Goal: Information Seeking & Learning: Understand process/instructions

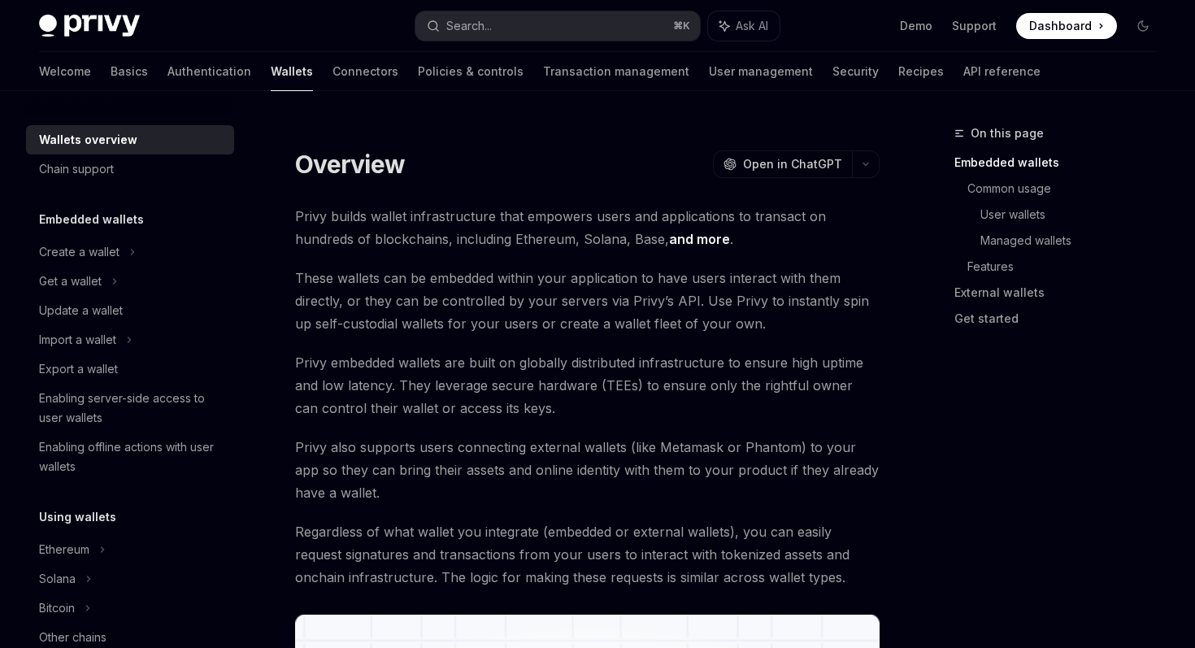
type textarea "*"
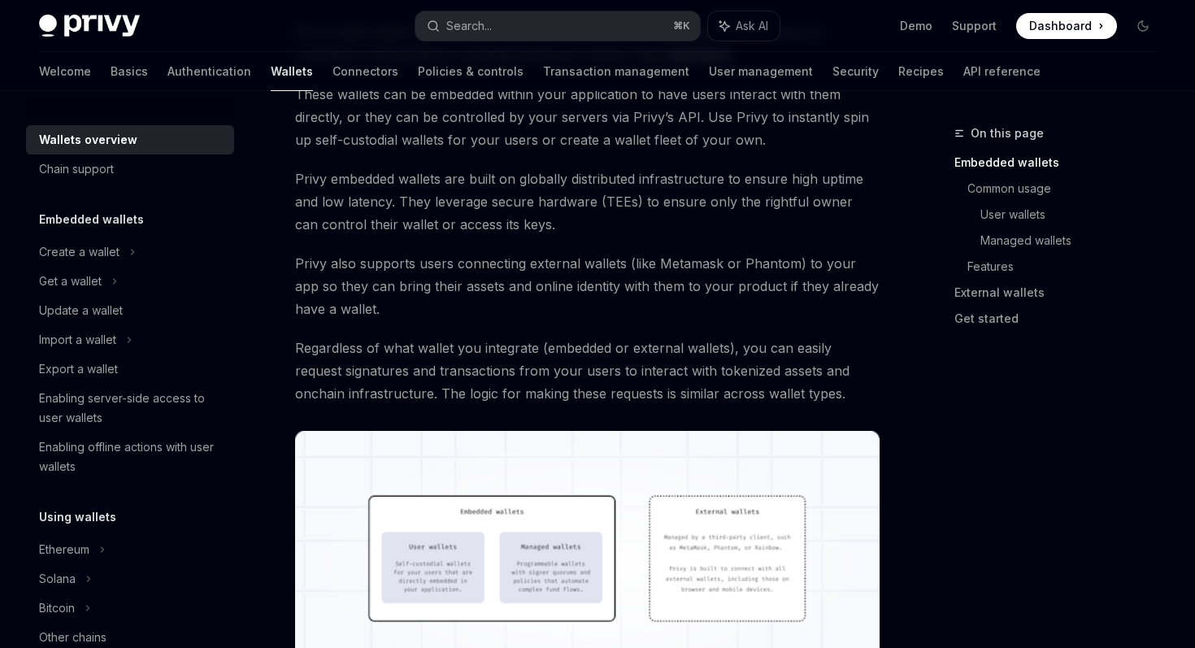
scroll to position [189, 0]
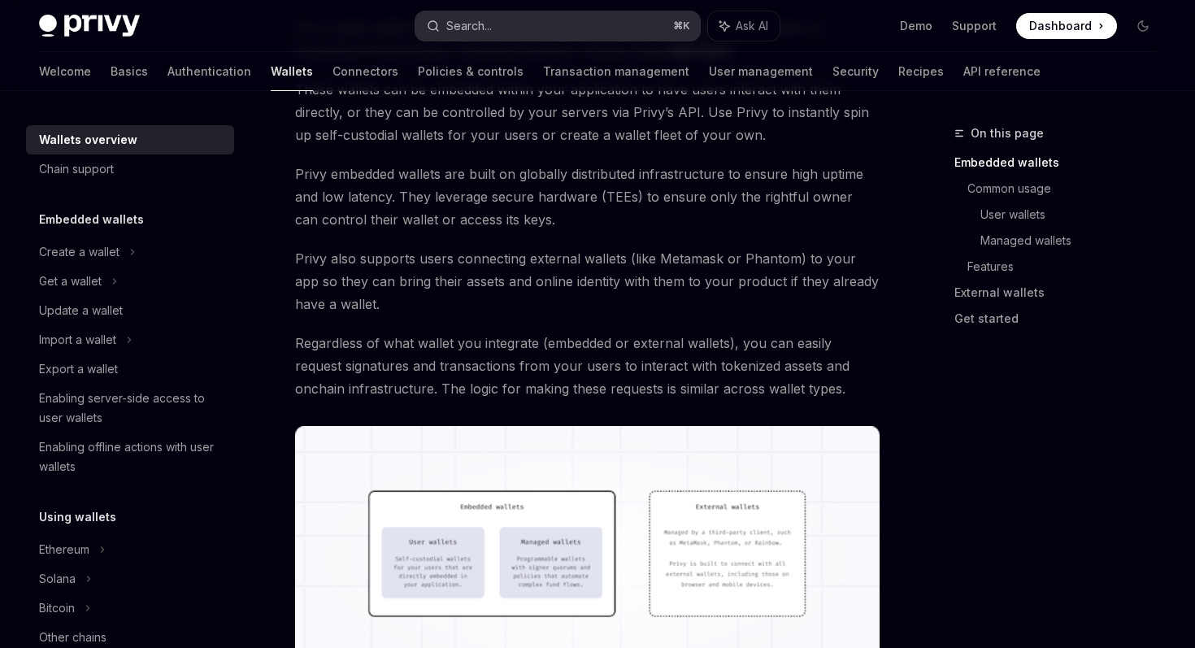
click at [520, 16] on button "Search... ⌘ K" at bounding box center [557, 25] width 284 height 29
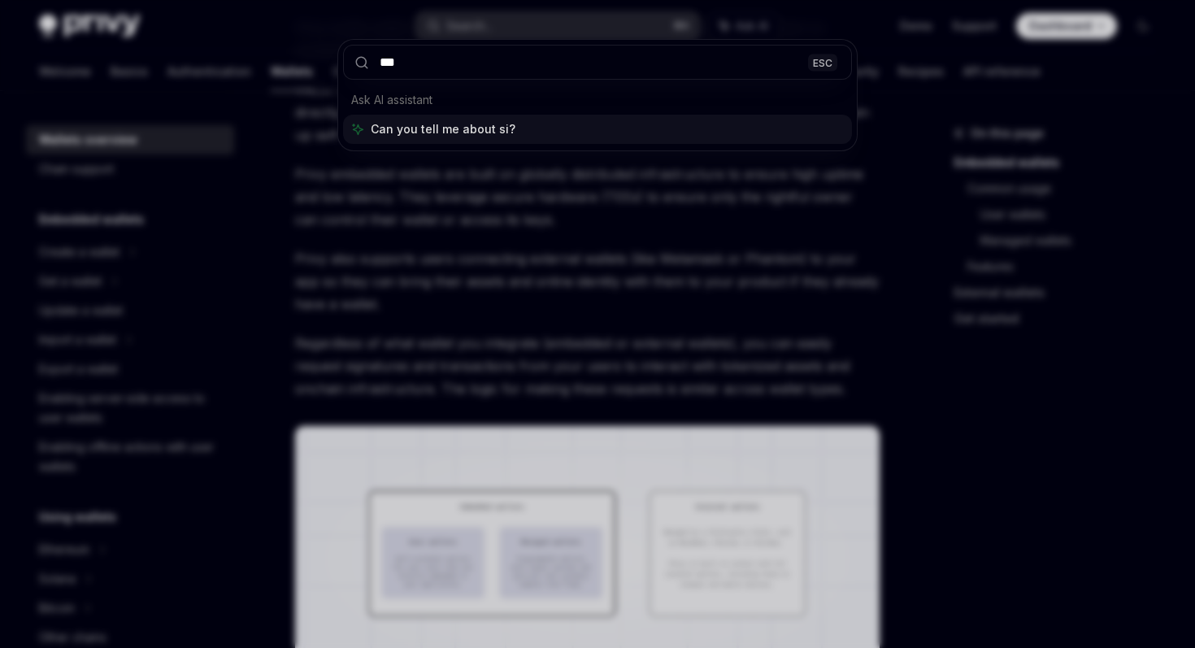
type input "****"
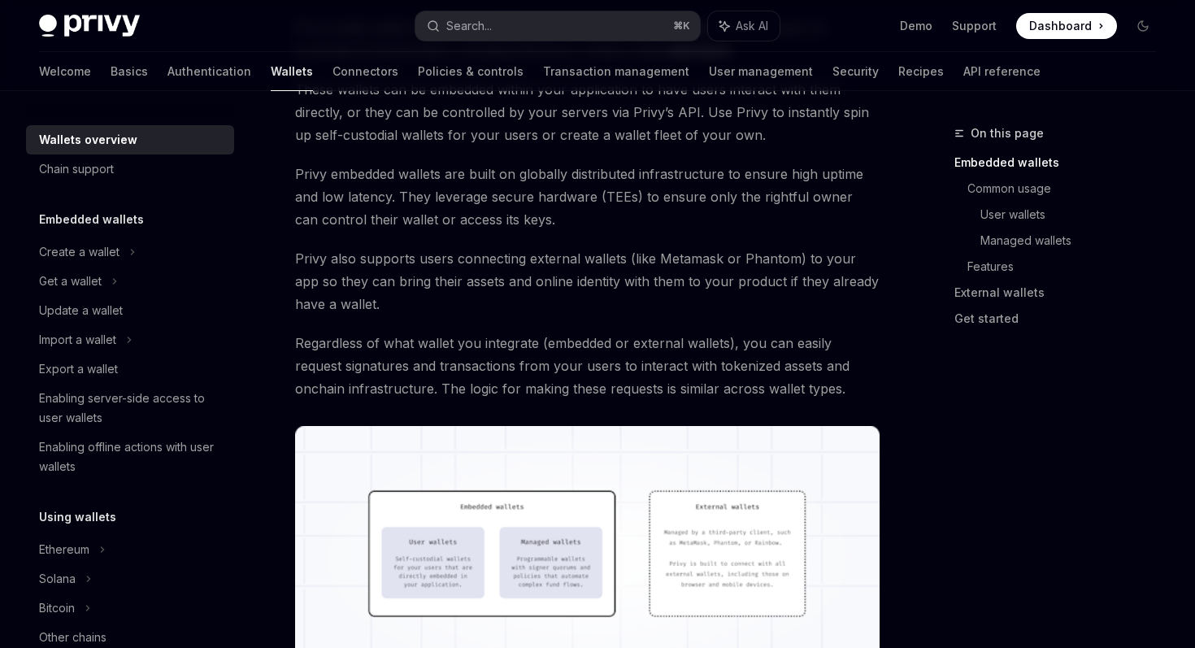
type textarea "*"
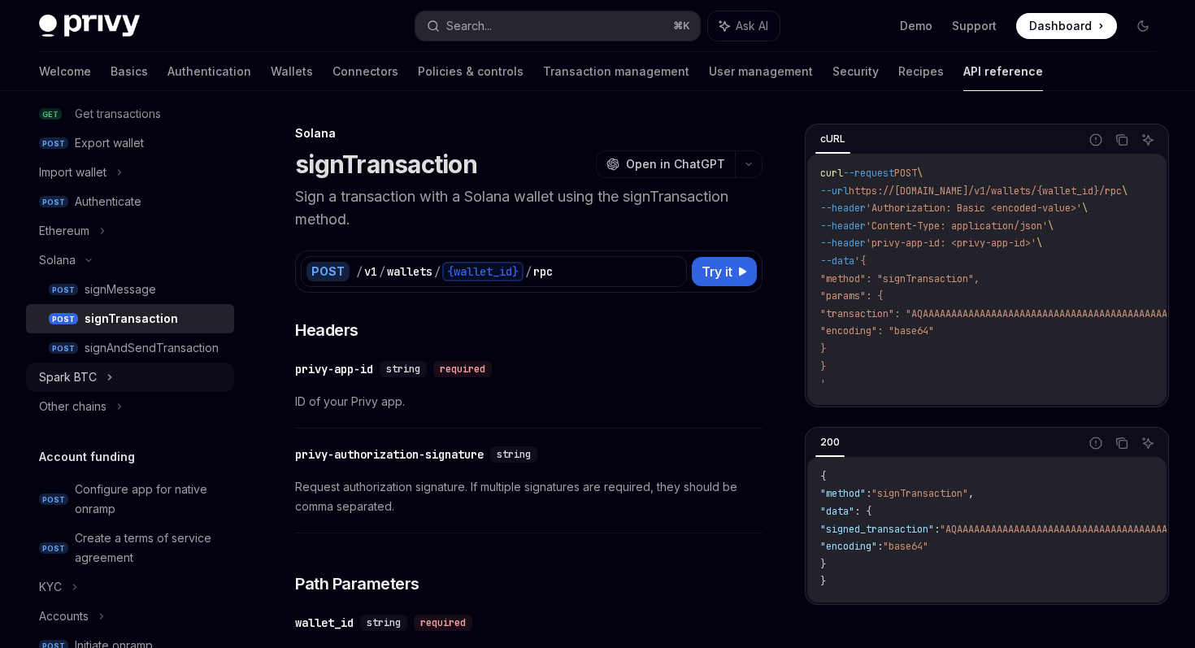
scroll to position [397, 0]
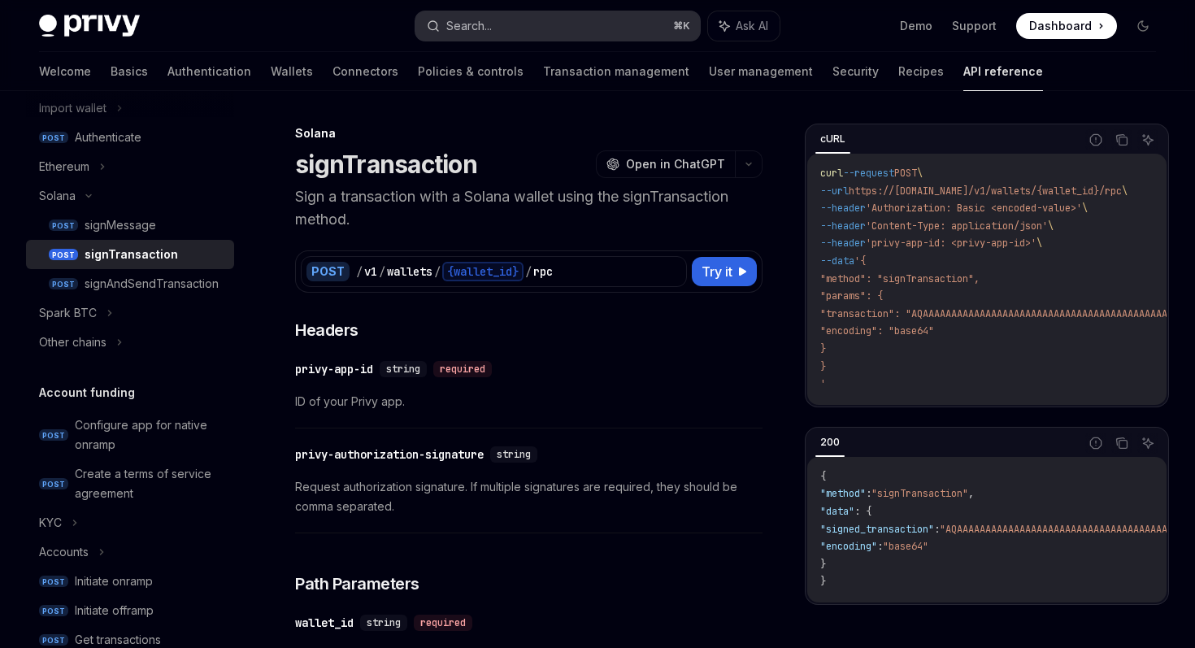
click at [524, 24] on button "Search... ⌘ K" at bounding box center [557, 25] width 284 height 29
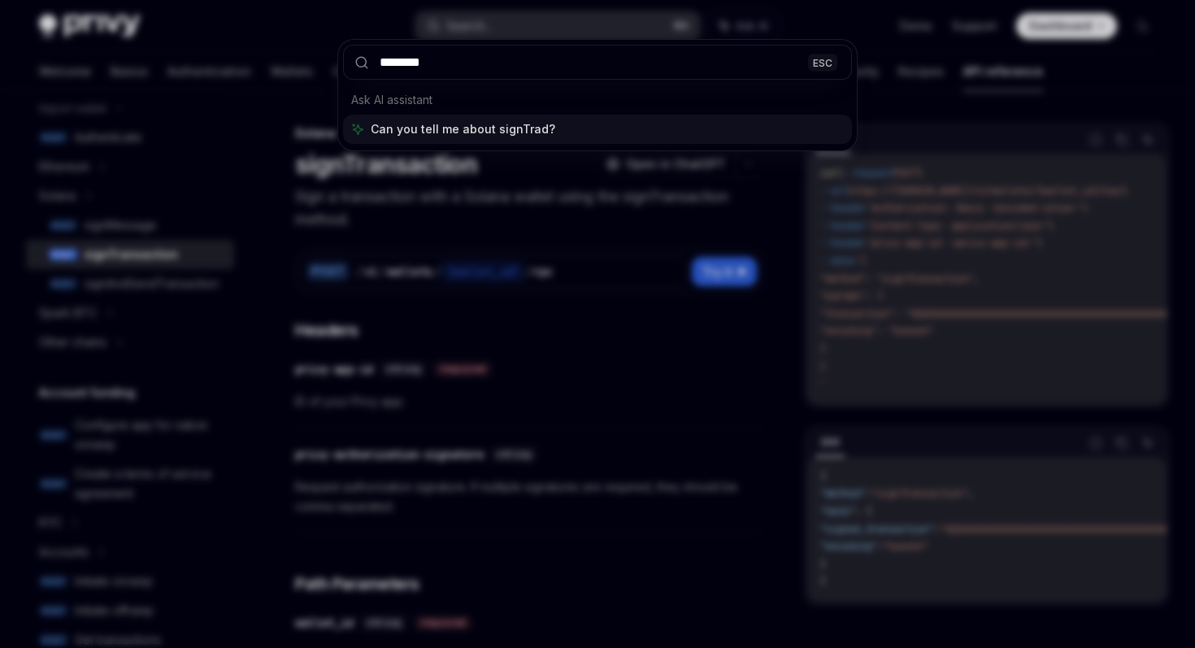
type input "*******"
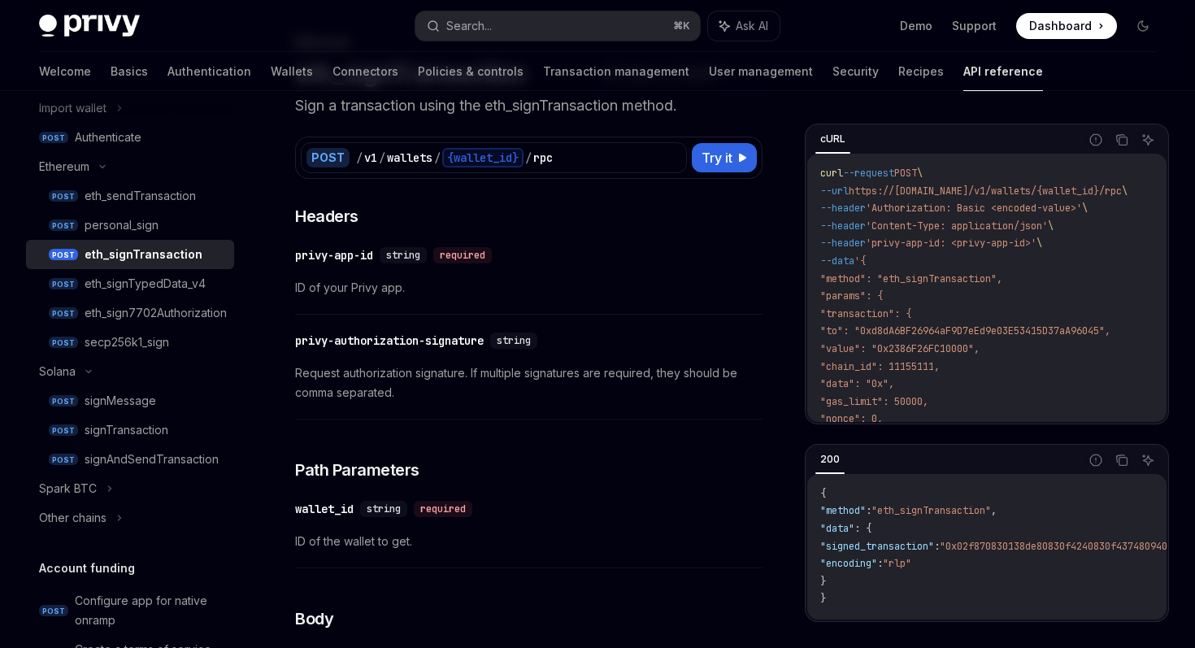
scroll to position [107, 0]
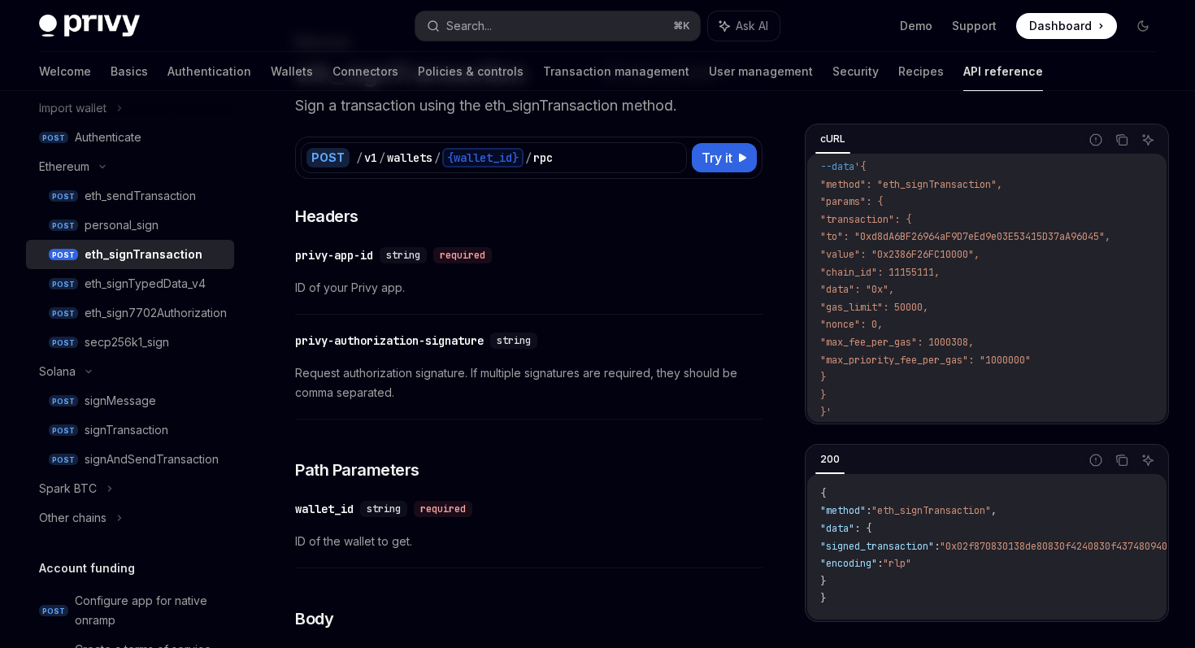
drag, startPoint x: 1081, startPoint y: 345, endPoint x: 847, endPoint y: 219, distance: 266.2
click at [847, 219] on code "curl --request POST \ --url https://[DOMAIN_NAME]/v1/wallets/{wallet_id}/rpc \ …" at bounding box center [993, 246] width 346 height 351
click at [893, 266] on span ""chain_id": 11155111," at bounding box center [879, 272] width 119 height 13
click at [910, 284] on code "curl --request POST \ --url https://[DOMAIN_NAME]/v1/wallets/{wallet_id}/rpc \ …" at bounding box center [993, 246] width 346 height 351
click at [271, 73] on link "Wallets" at bounding box center [292, 71] width 42 height 39
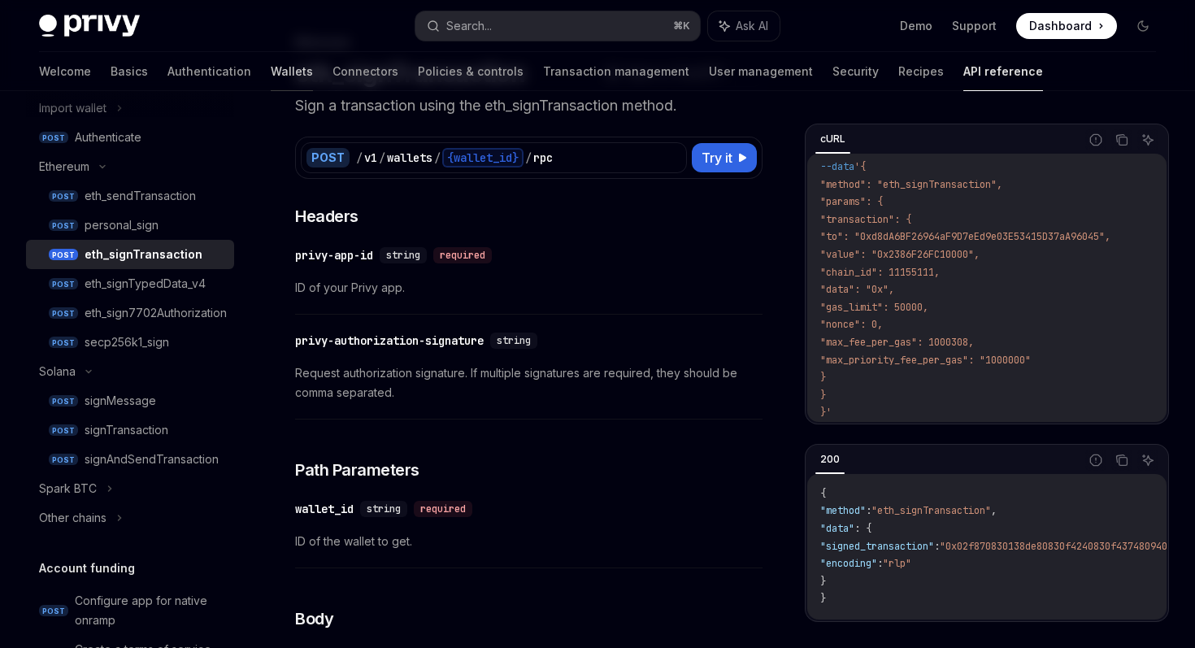
type textarea "*"
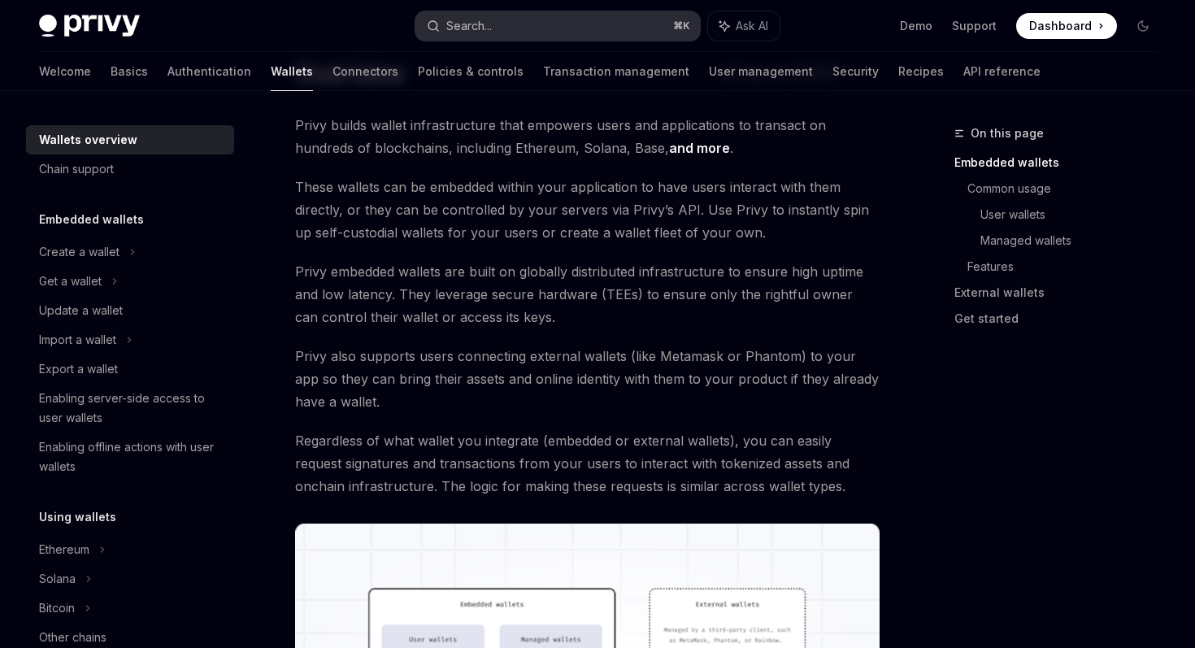
click at [577, 36] on button "Search... ⌘ K" at bounding box center [557, 25] width 284 height 29
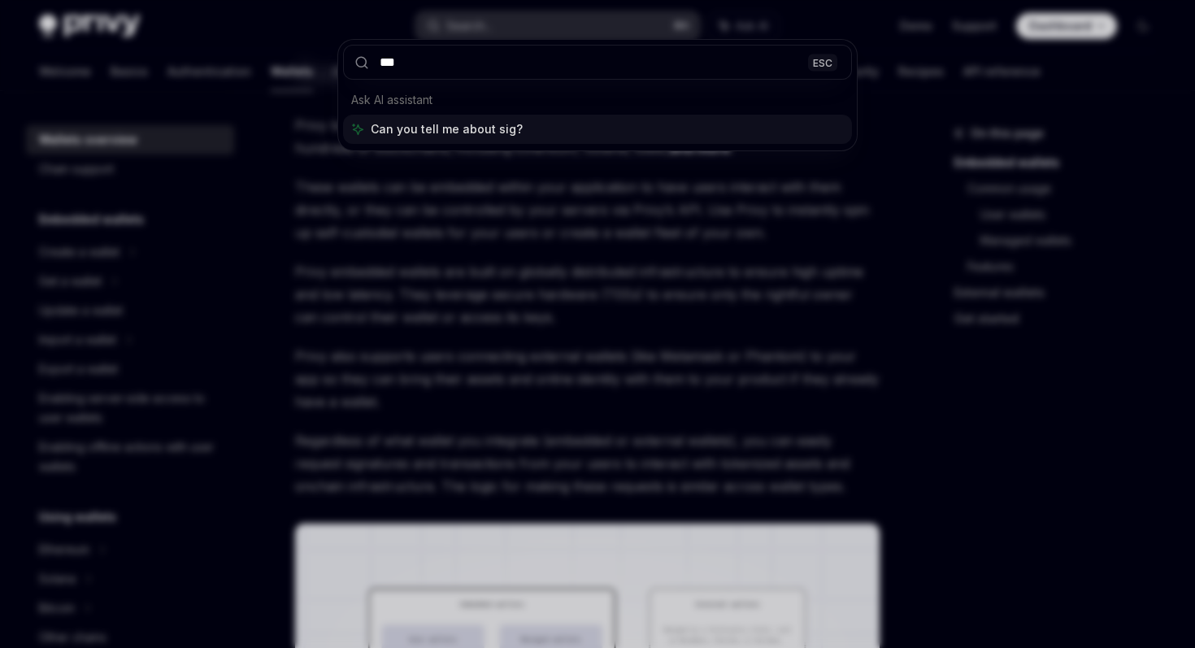
type input "****"
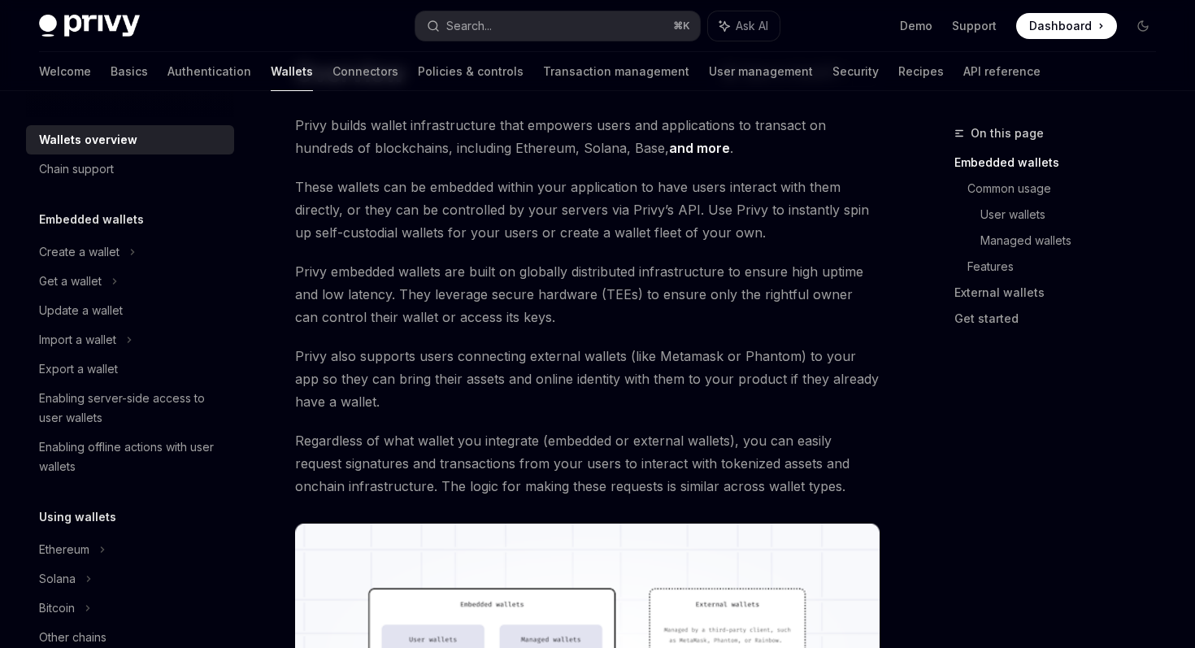
type textarea "*"
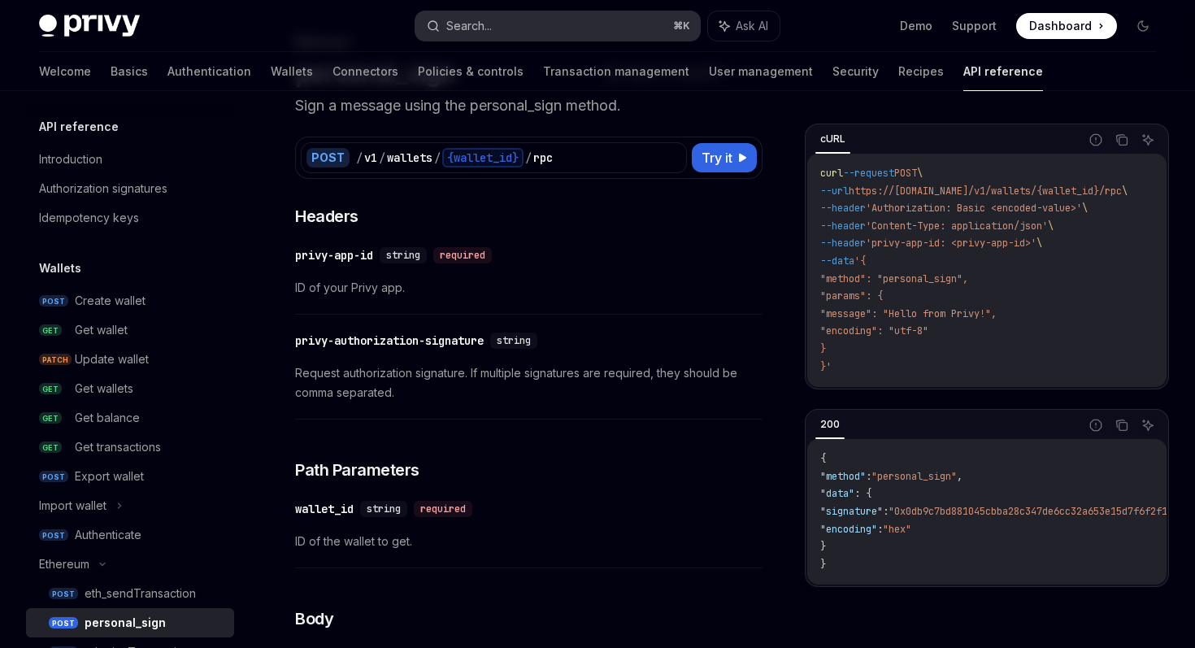
click at [535, 22] on button "Search... ⌘ K" at bounding box center [557, 25] width 284 height 29
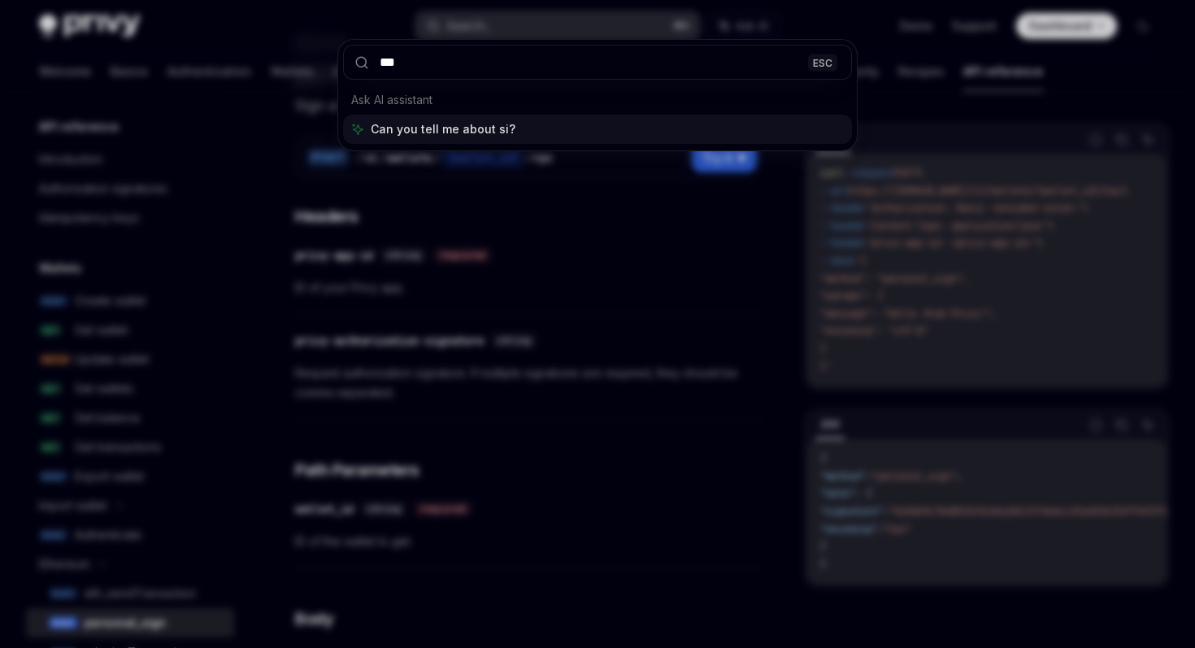
type input "****"
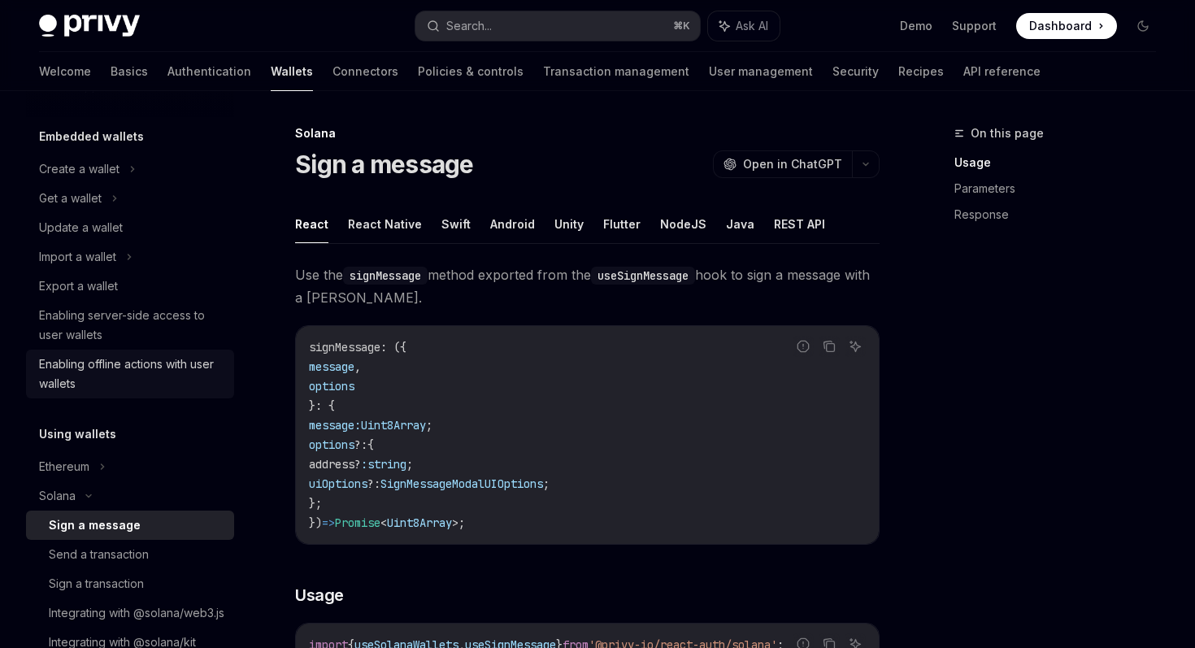
scroll to position [158, 0]
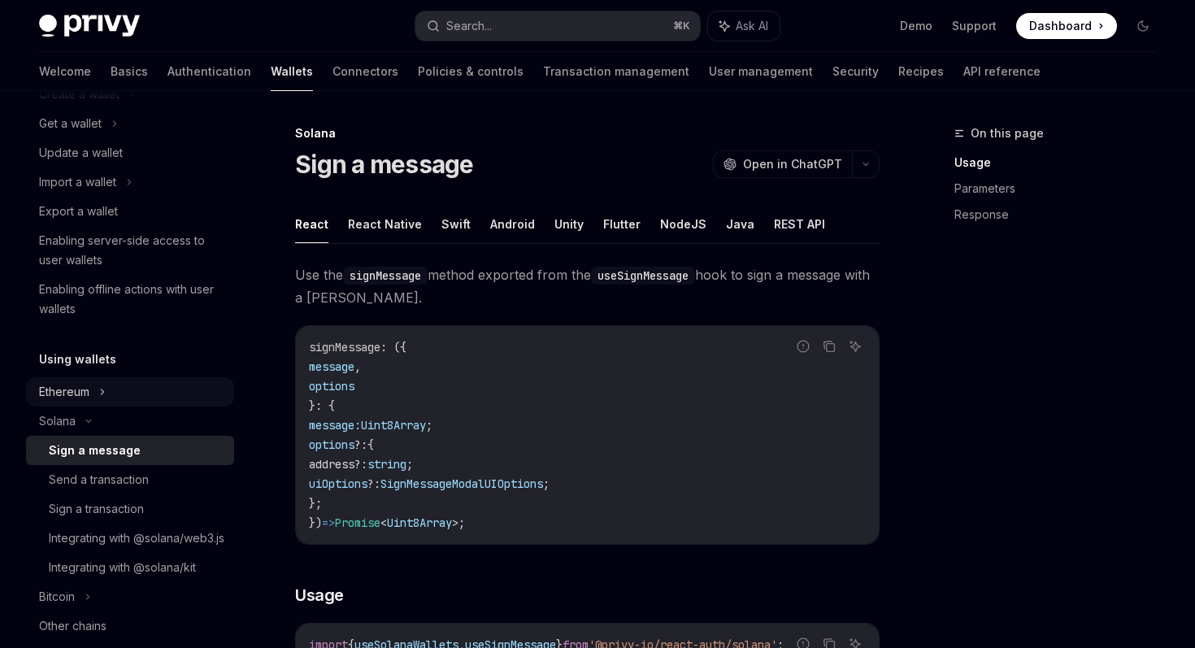
click at [101, 383] on icon at bounding box center [102, 392] width 7 height 20
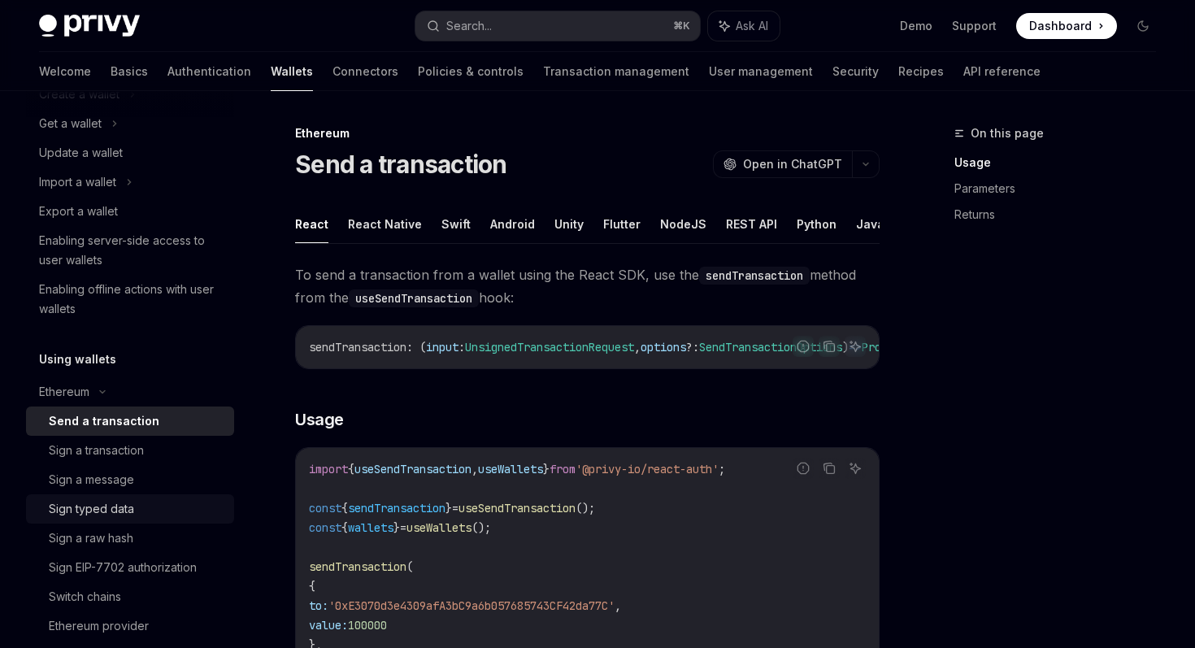
scroll to position [229, 0]
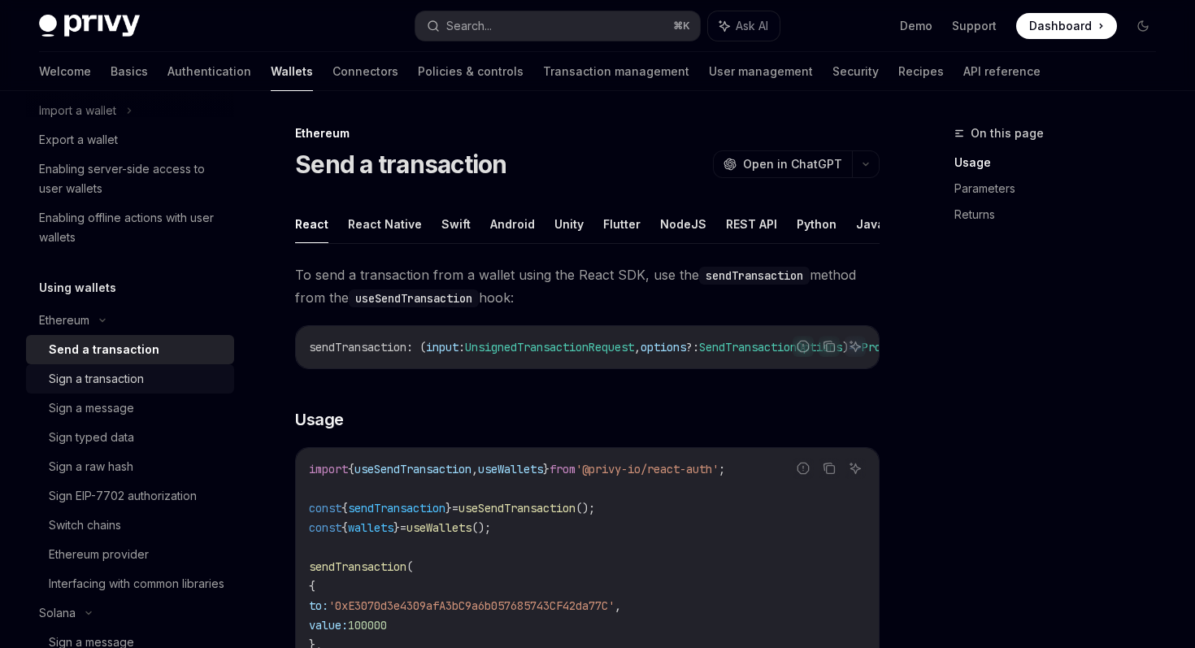
click at [172, 371] on div "Sign a transaction" at bounding box center [137, 379] width 176 height 20
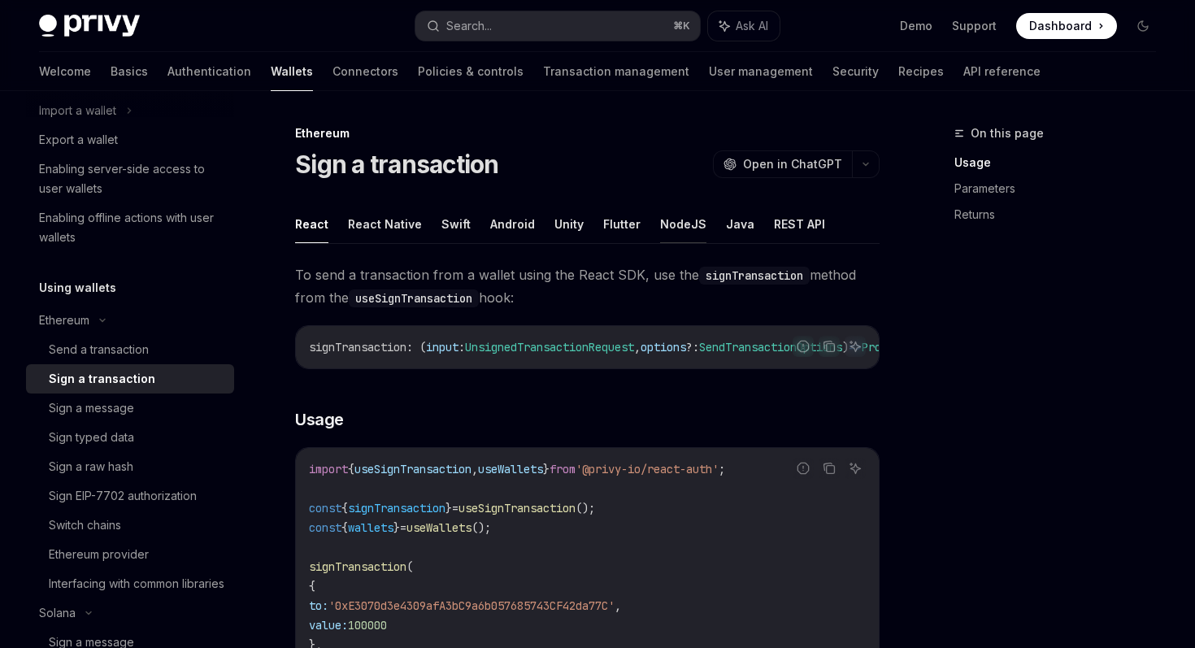
click at [676, 224] on button "NodeJS" at bounding box center [683, 224] width 46 height 38
type textarea "*"
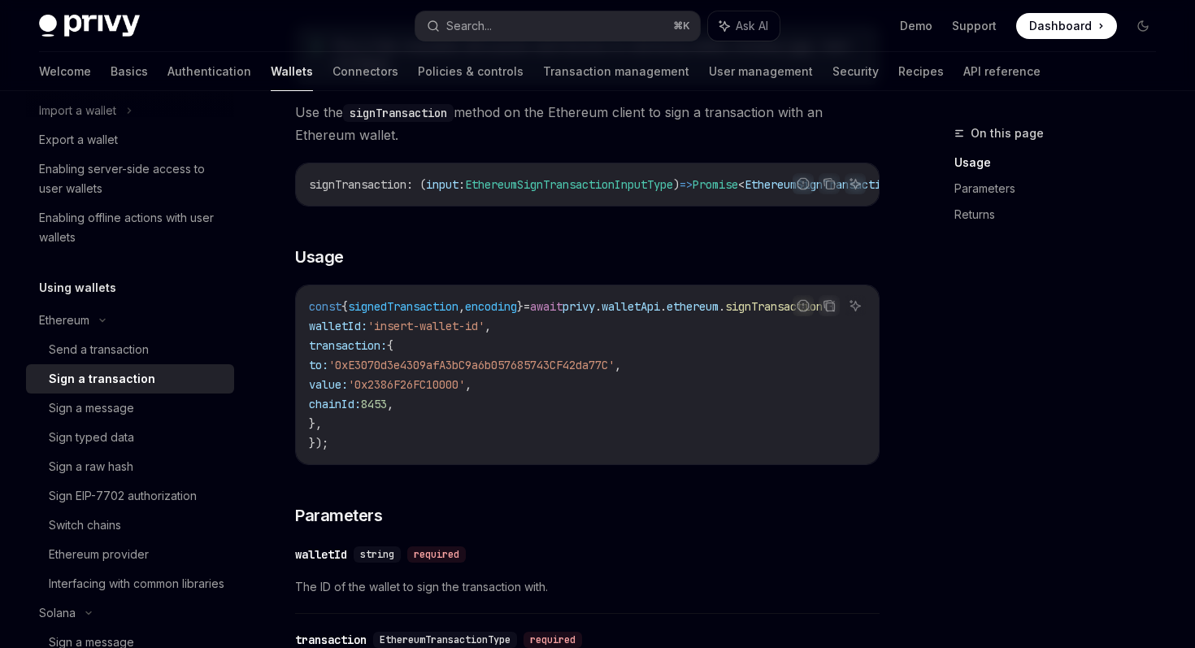
click at [918, 469] on div "On this page Usage Parameters Returns Ethereum Sign a transaction OpenAI Open i…" at bounding box center [597, 511] width 1143 height 1343
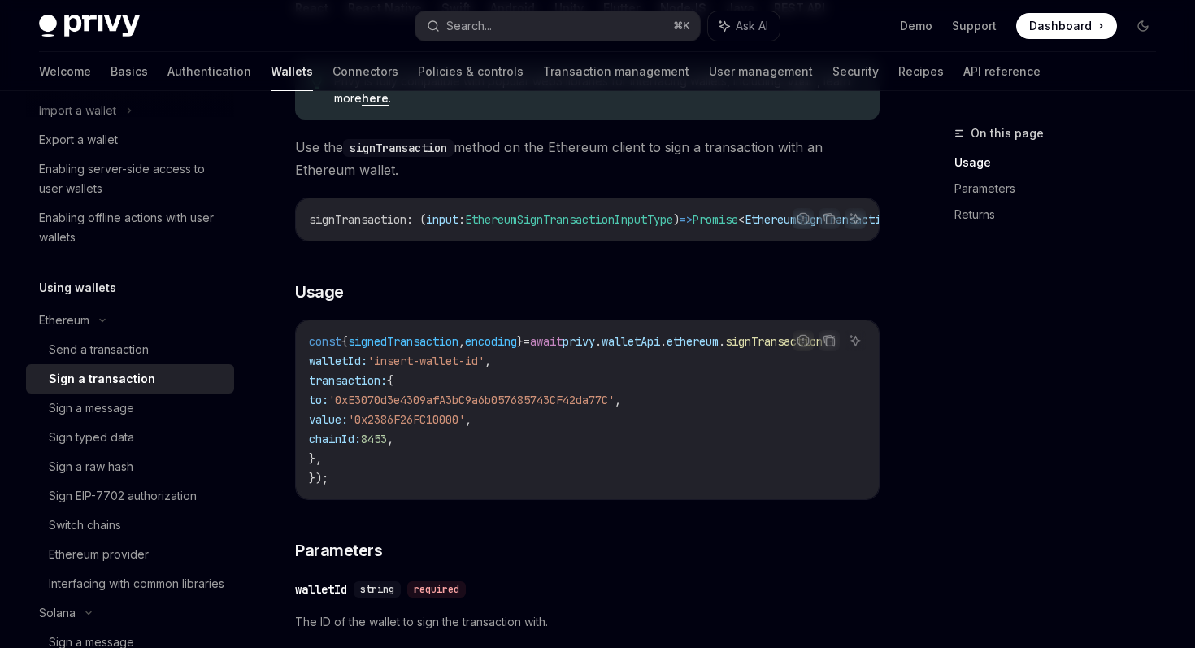
scroll to position [274, 0]
